Goal: Transaction & Acquisition: Register for event/course

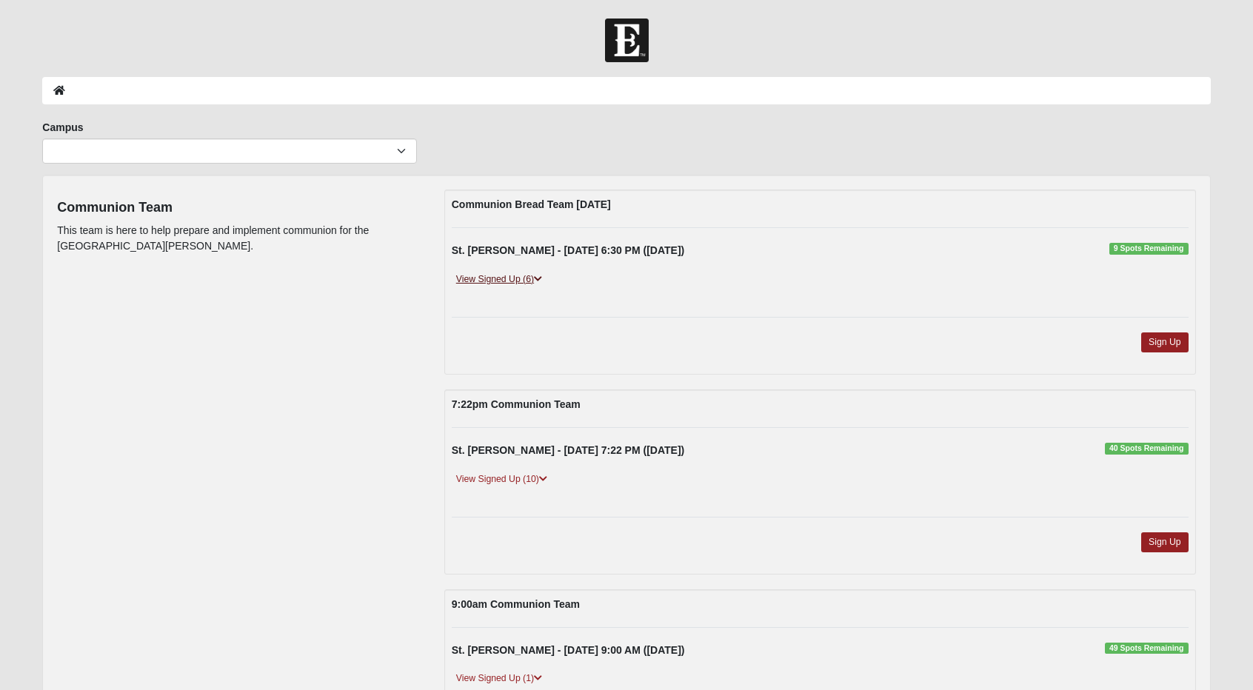
click at [542, 275] on icon at bounding box center [538, 279] width 8 height 9
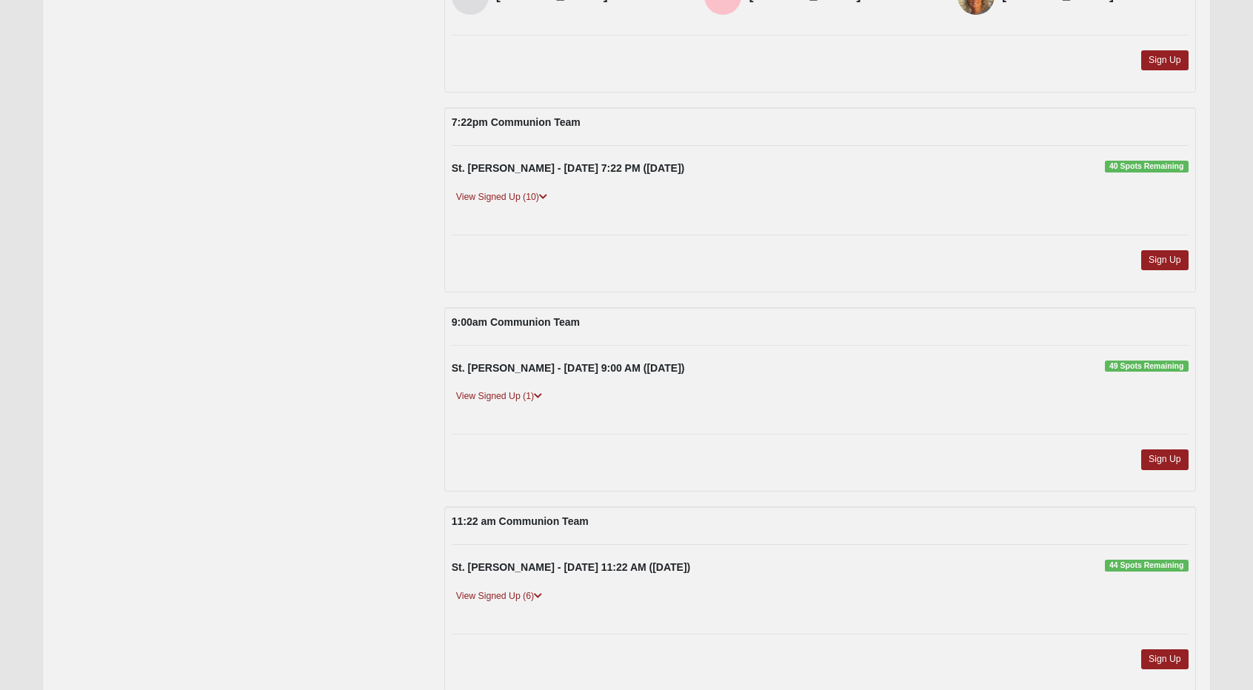
scroll to position [368, 0]
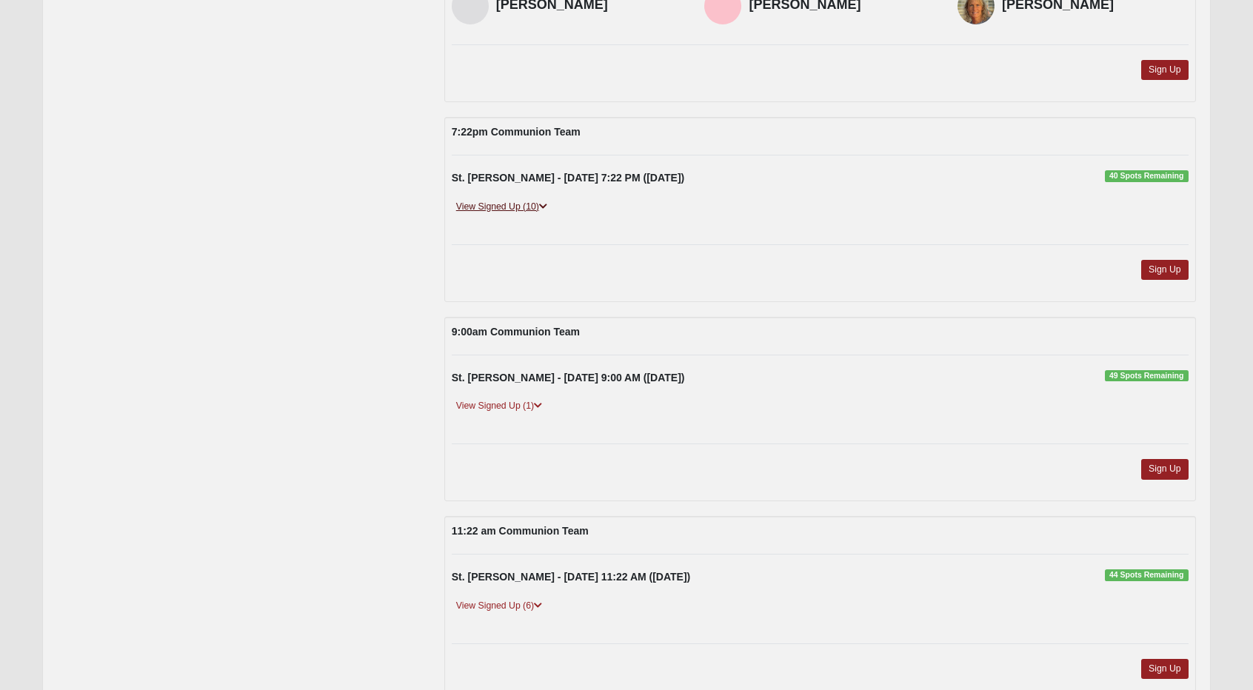
click at [541, 204] on icon at bounding box center [543, 206] width 8 height 9
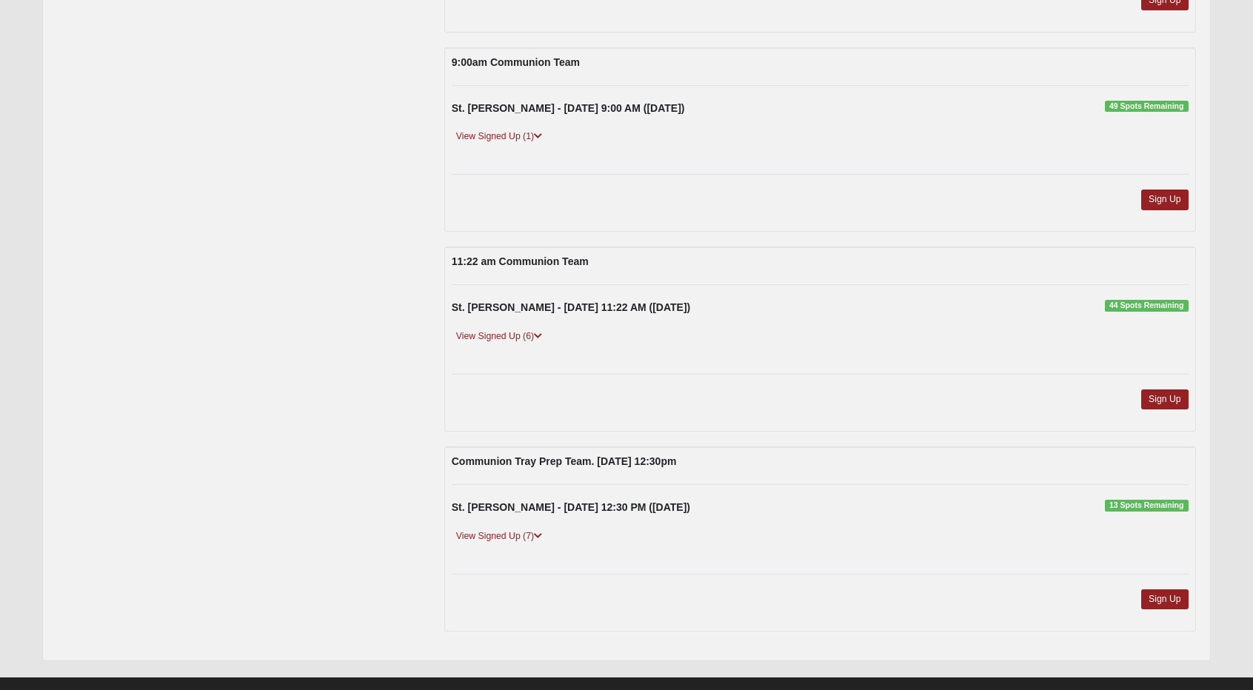
scroll to position [834, 0]
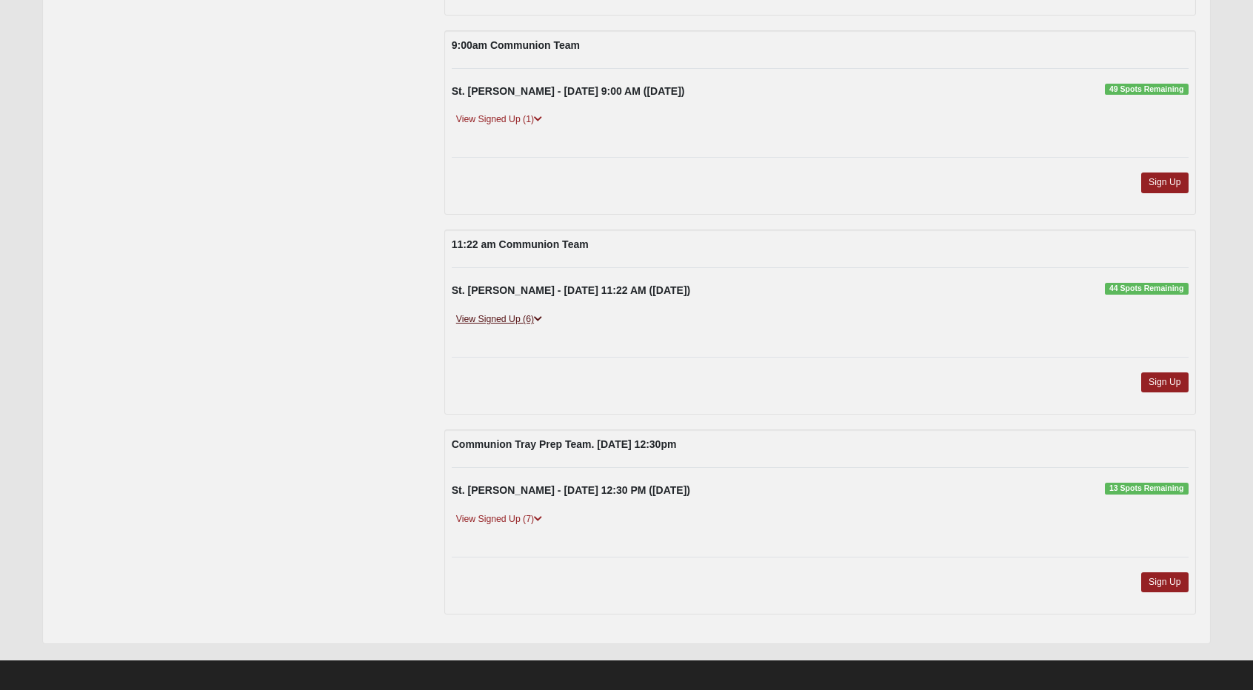
click at [515, 316] on link "View Signed Up (6)" at bounding box center [499, 320] width 95 height 16
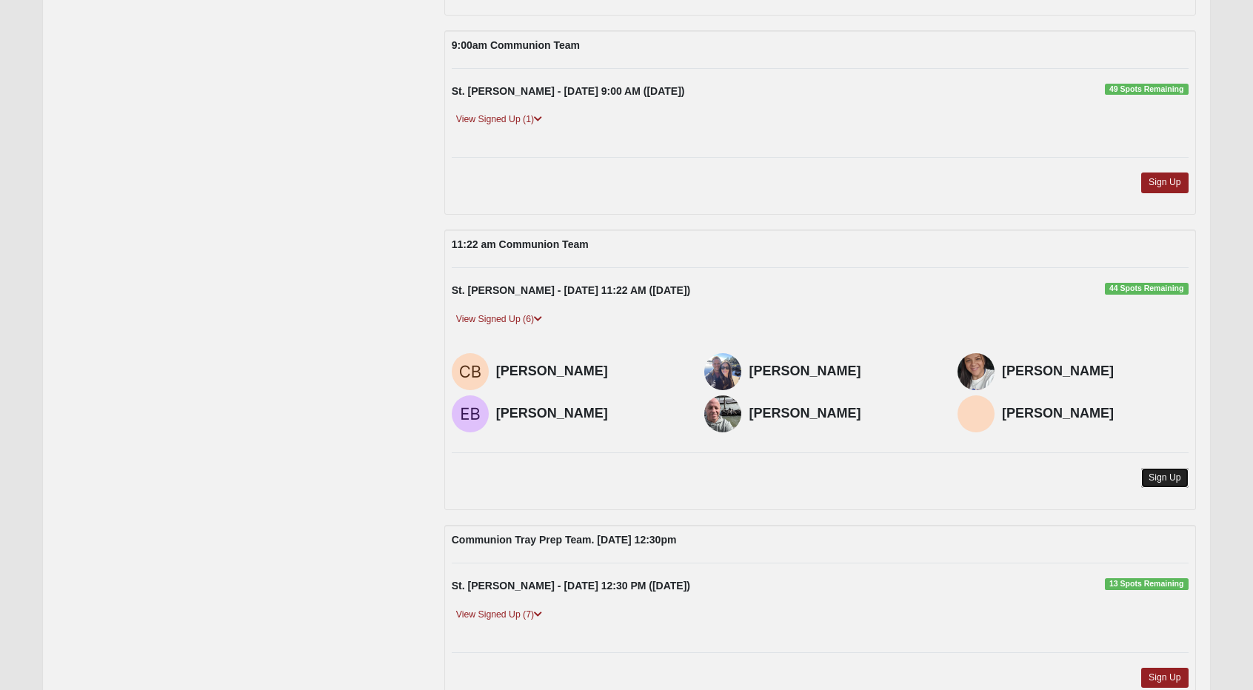
click at [1162, 474] on link "Sign Up" at bounding box center [1164, 478] width 47 height 20
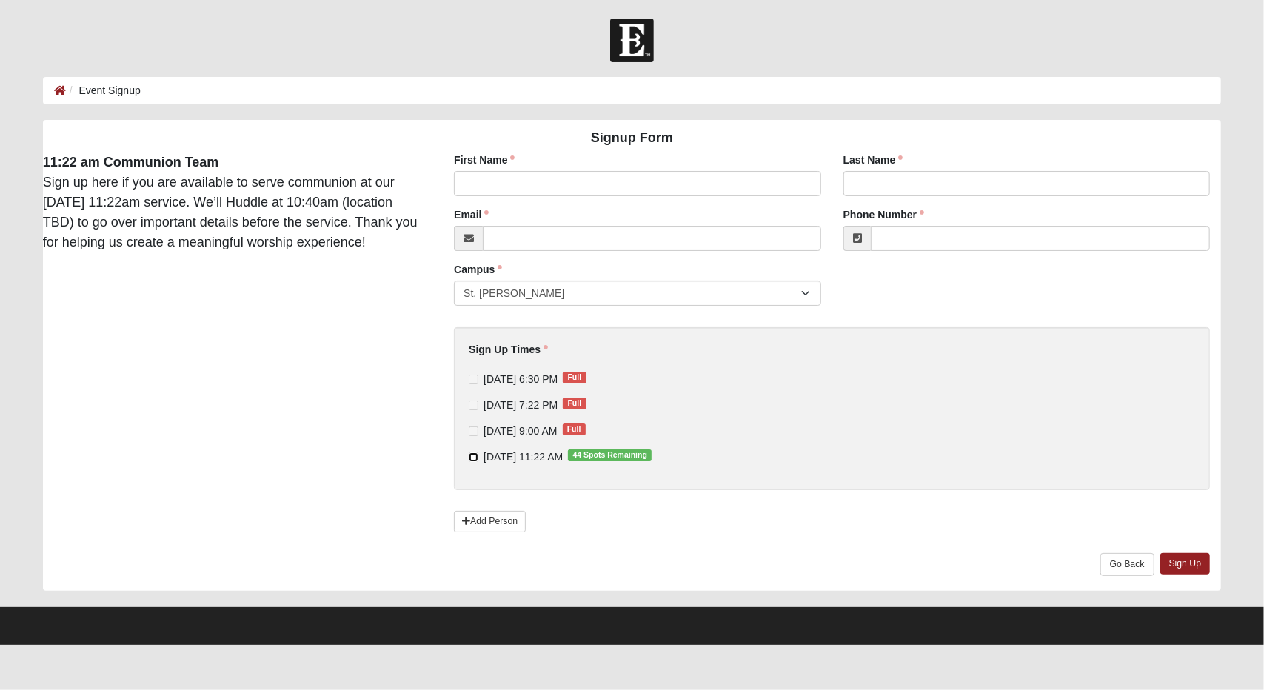
click at [472, 455] on input "9/21/2025 11:22 AM 44 Spots Remaining" at bounding box center [474, 457] width 10 height 10
checkbox input "true"
click at [529, 181] on input "First Name" at bounding box center [637, 183] width 367 height 25
type input "Lisa"
type input "Wedding"
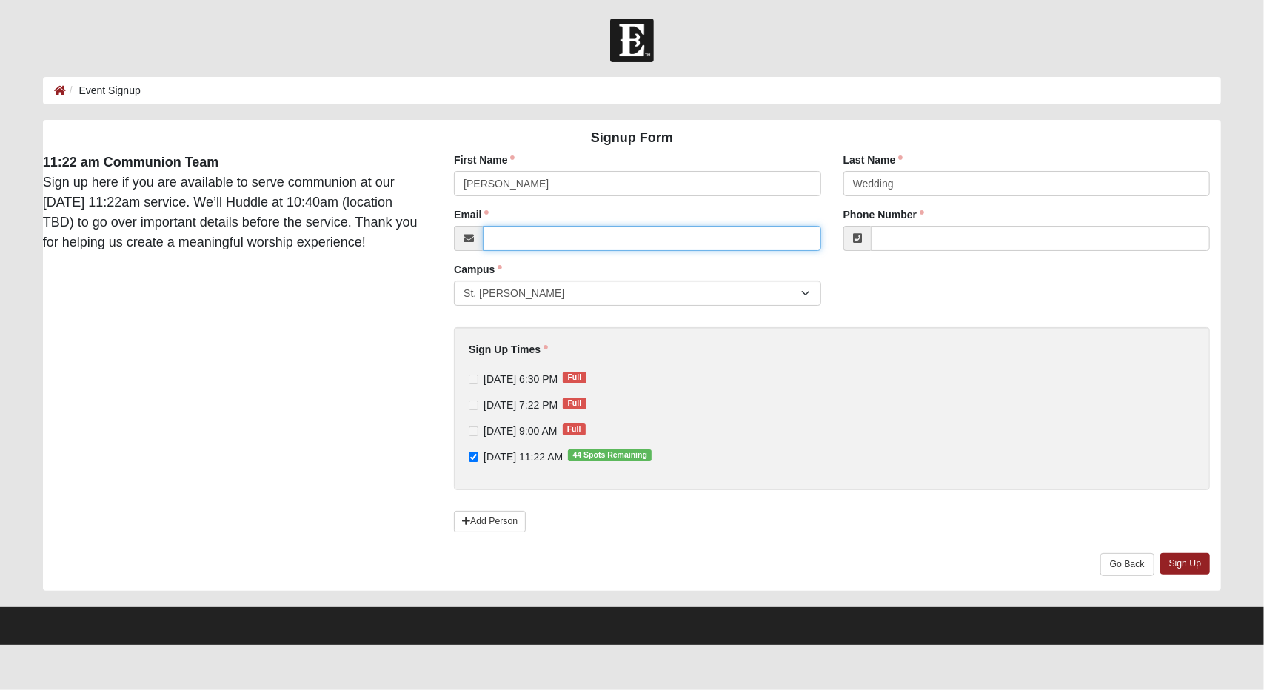
type input "pinchapenny38@gmail.com"
type input "(904) 651-2735"
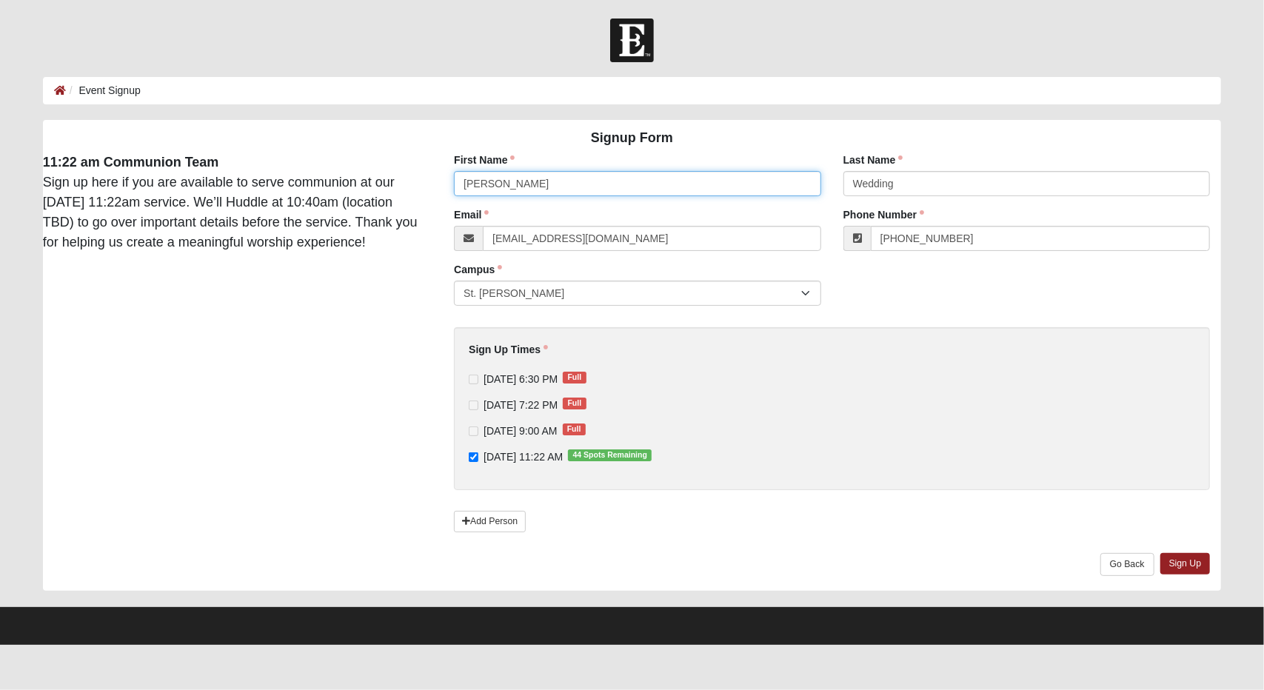
type input "Lisa"
drag, startPoint x: 560, startPoint y: 236, endPoint x: 392, endPoint y: 283, distance: 173.7
click at [392, 283] on div "Signup Form 11:22 am Communion Team Sign up here if you are available to serve …" at bounding box center [632, 355] width 1201 height 471
type input "lisawedding19@gmail.com"
click at [1188, 564] on link "Sign Up" at bounding box center [1185, 563] width 50 height 21
